Goal: Task Accomplishment & Management: Complete application form

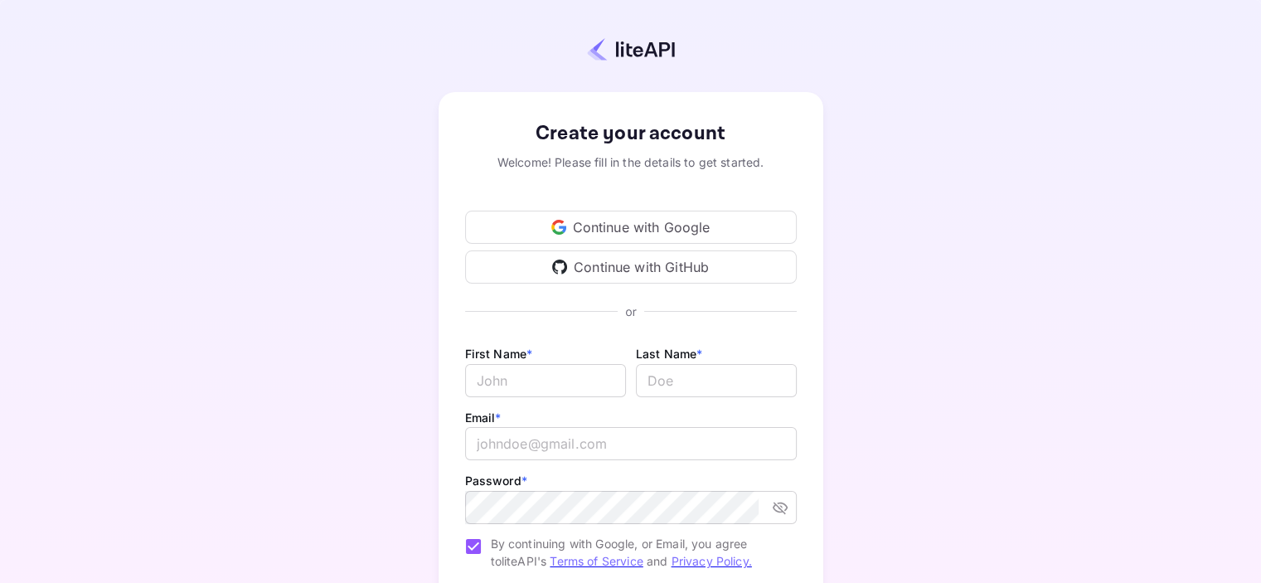
click at [625, 224] on div "Continue with Google" at bounding box center [631, 227] width 332 height 33
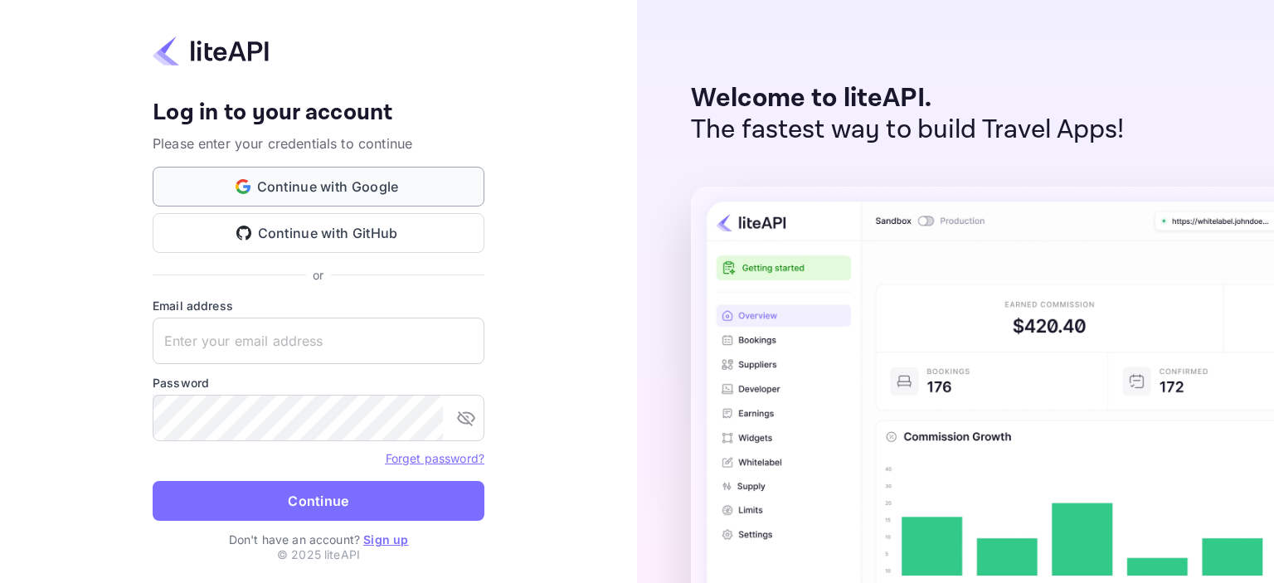
click at [348, 185] on button "Continue with Google" at bounding box center [319, 187] width 332 height 40
click at [390, 544] on link "Sign up" at bounding box center [385, 539] width 45 height 14
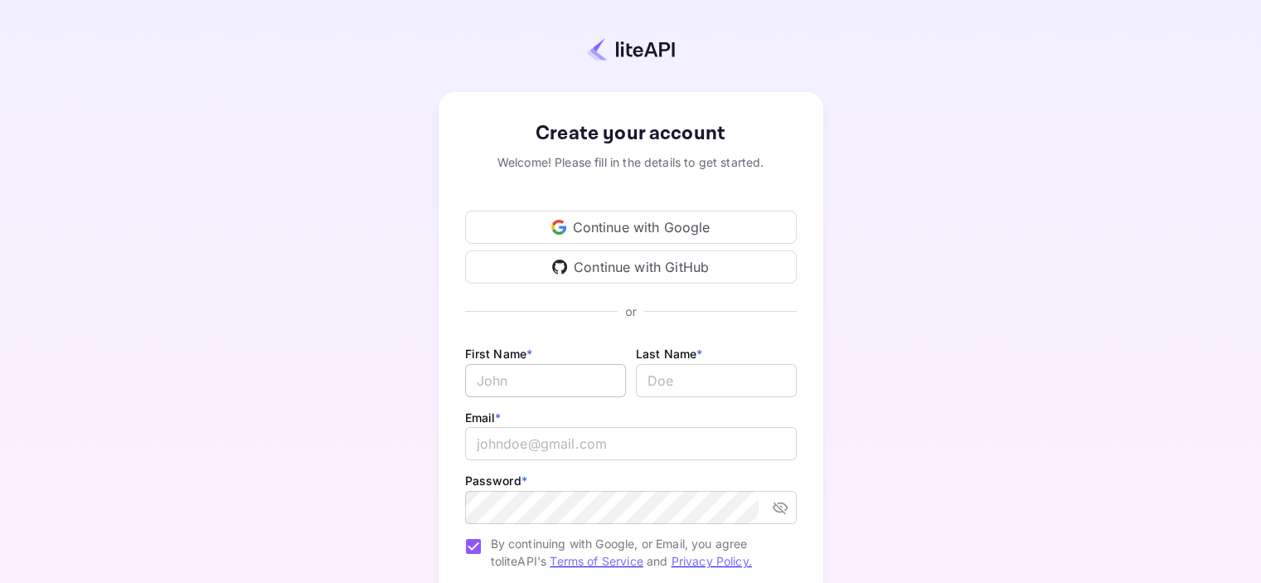
click at [551, 381] on input "Email *" at bounding box center [545, 380] width 161 height 33
type input "Komil"
type input "Akhmedov"
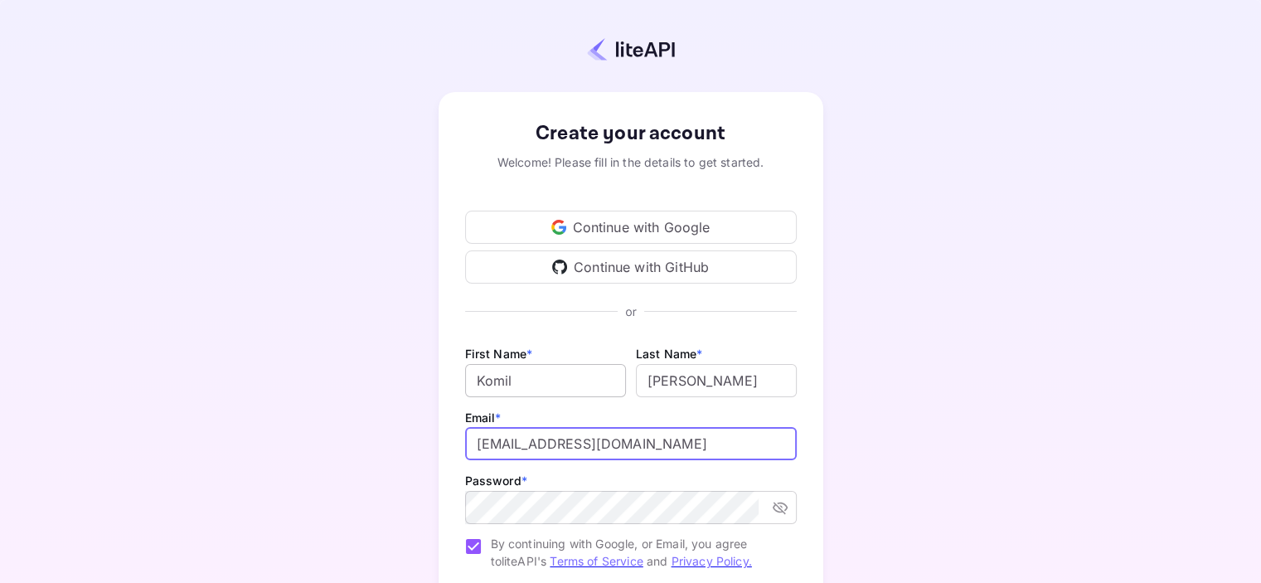
type input "akhmedovkb@gmail.com"
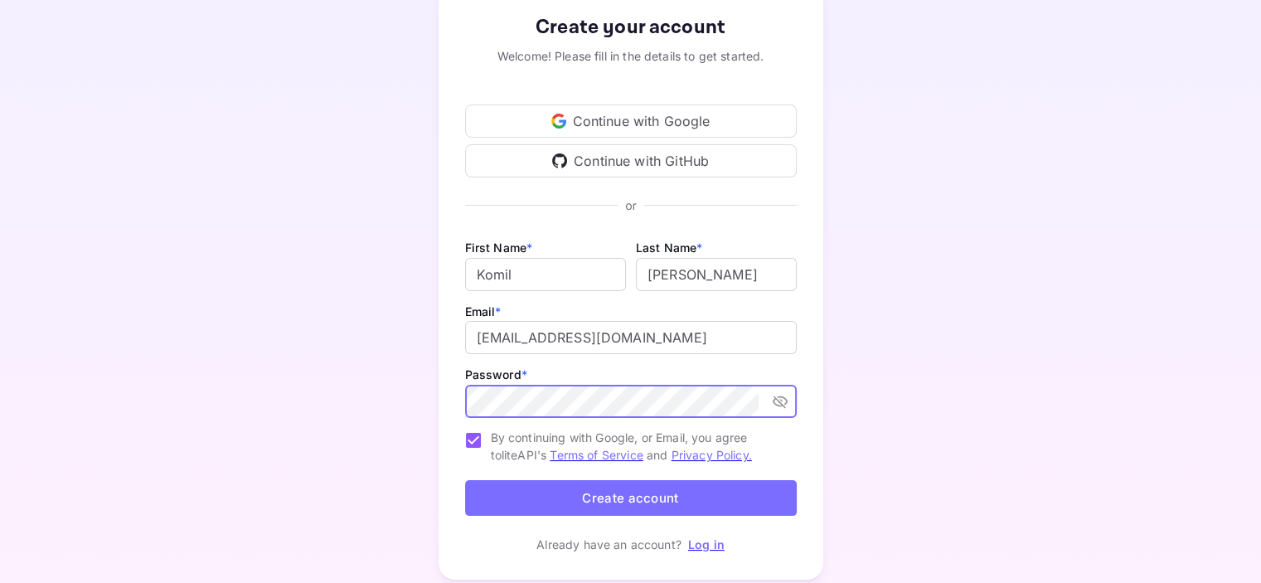
scroll to position [157, 0]
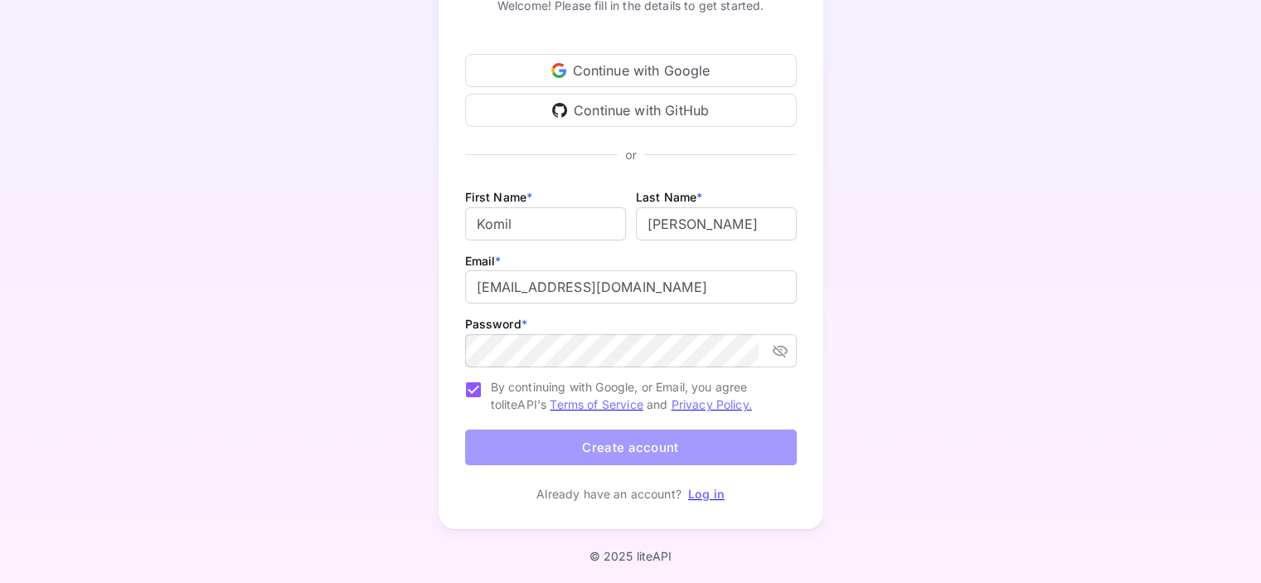
click at [639, 454] on button "Create account" at bounding box center [631, 447] width 332 height 36
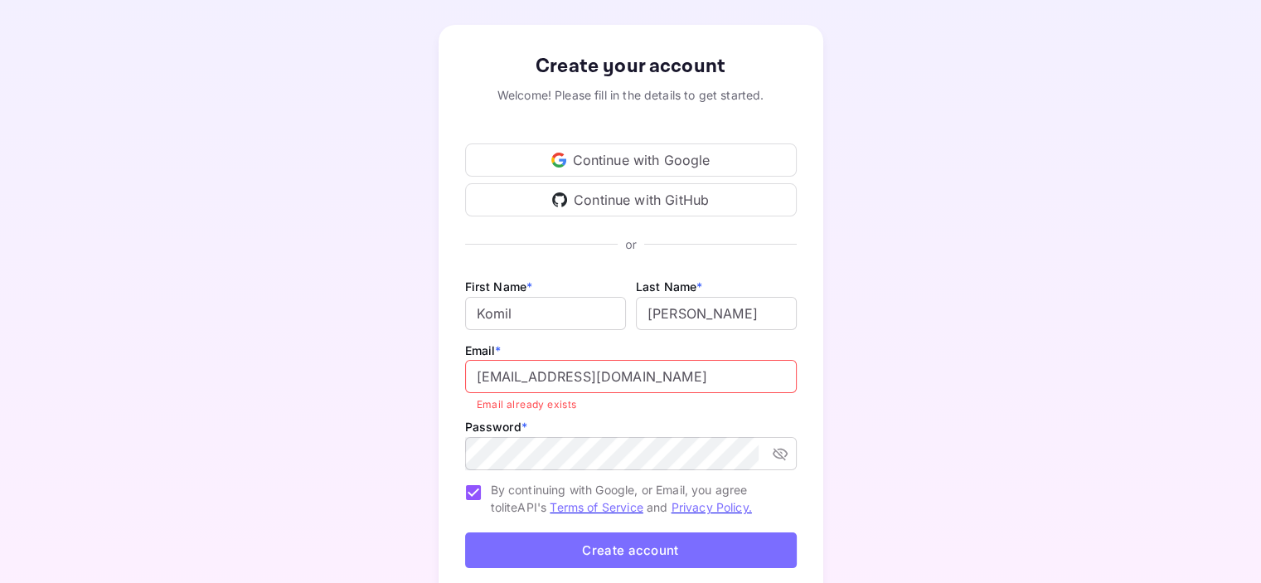
scroll to position [170, 0]
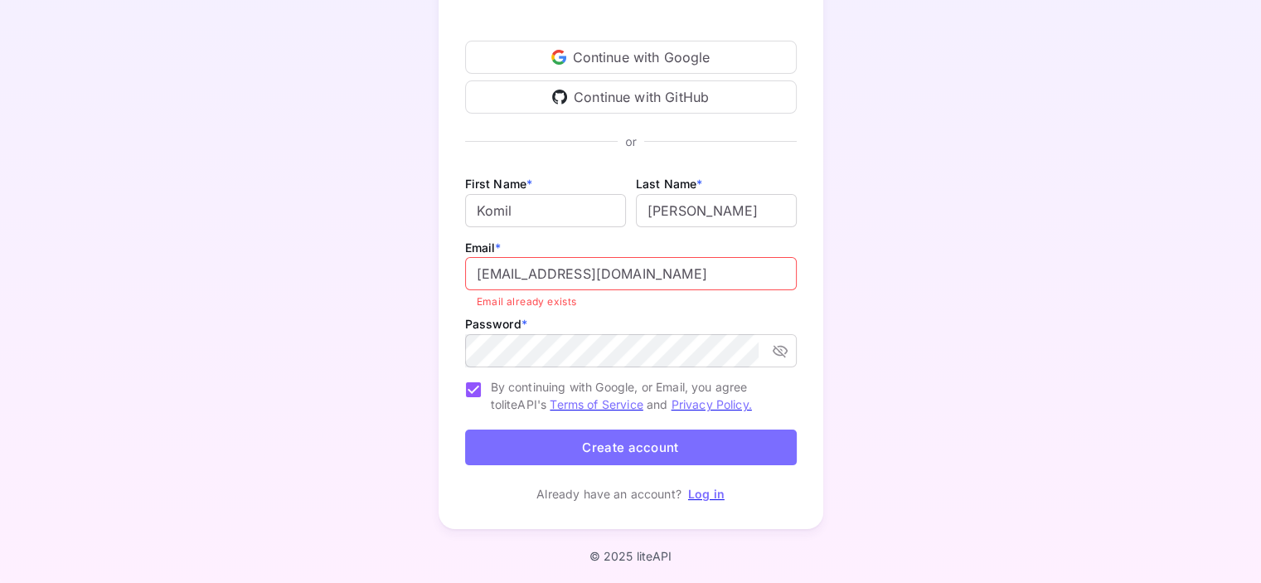
click at [705, 487] on link "Log in" at bounding box center [706, 494] width 36 height 14
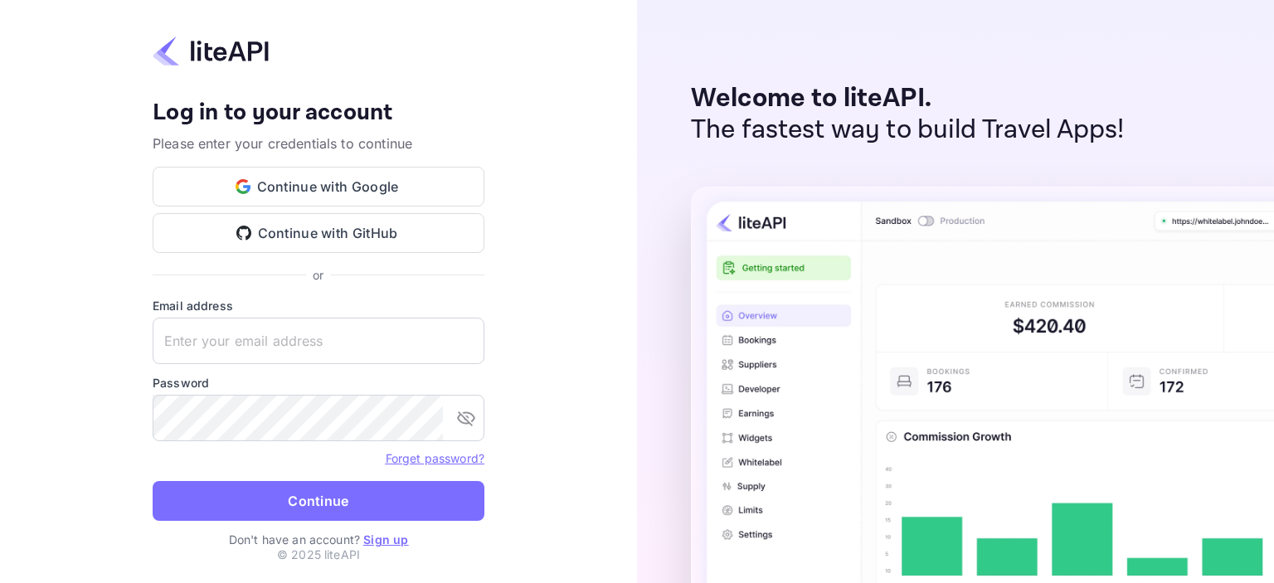
type input "akhmedovkb@gmail.com"
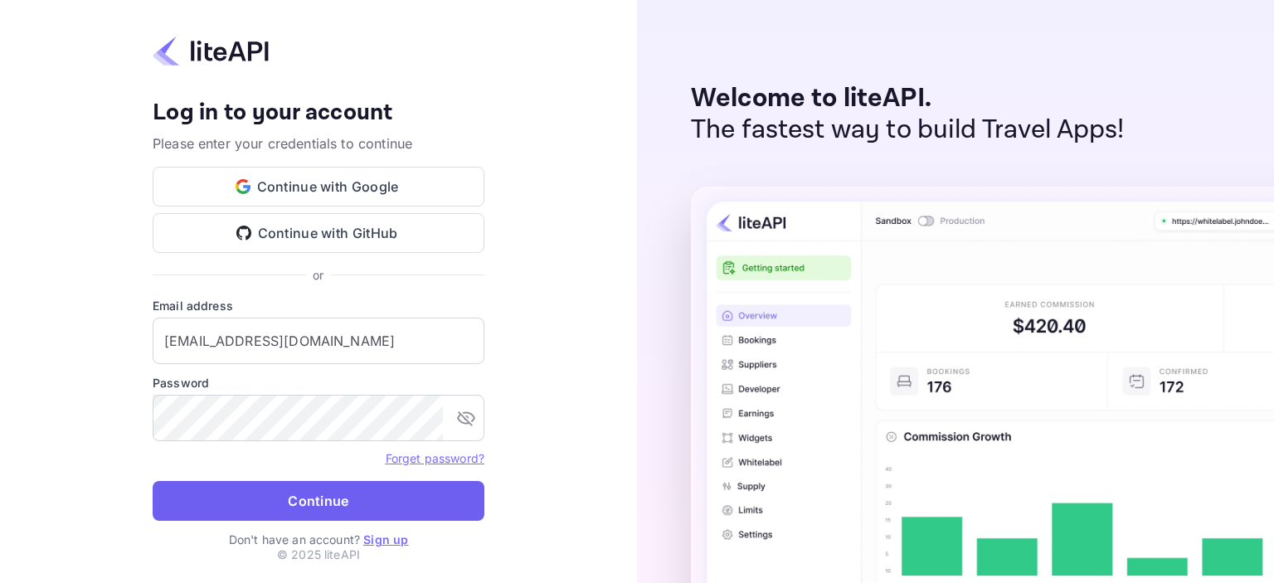
click at [401, 507] on button "Continue" at bounding box center [319, 501] width 332 height 40
type input "akhmedovkb@gmail.com"
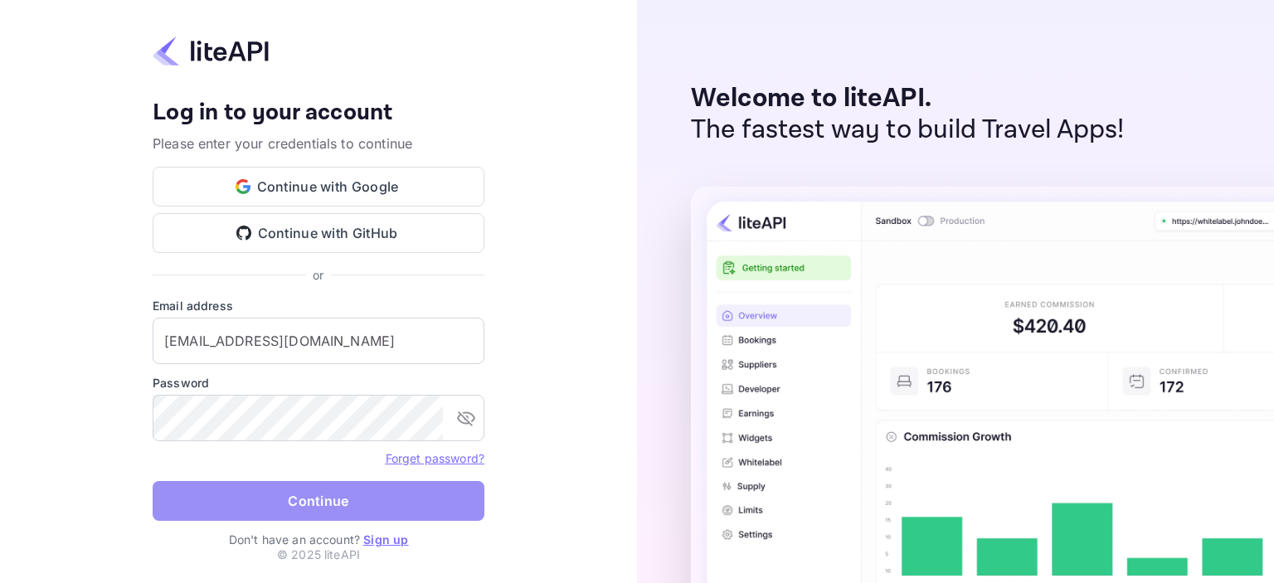
click at [332, 496] on button "Continue" at bounding box center [319, 501] width 332 height 40
